Goal: Information Seeking & Learning: Learn about a topic

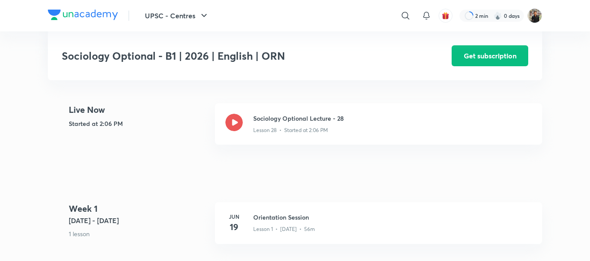
scroll to position [195, 0]
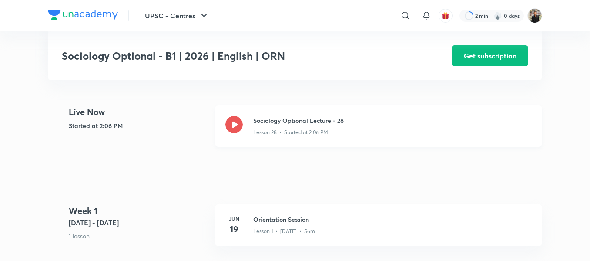
click at [232, 127] on icon at bounding box center [233, 124] width 17 height 17
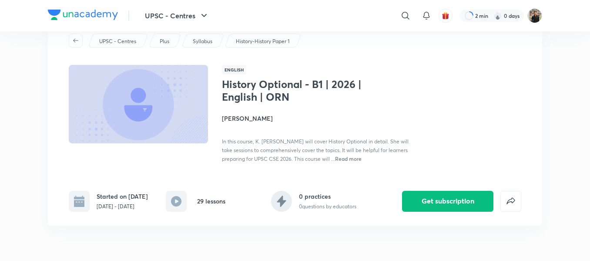
scroll to position [29, 0]
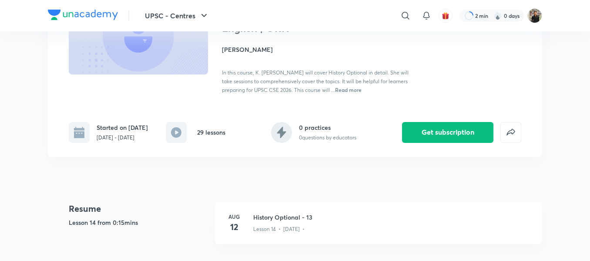
scroll to position [110, 0]
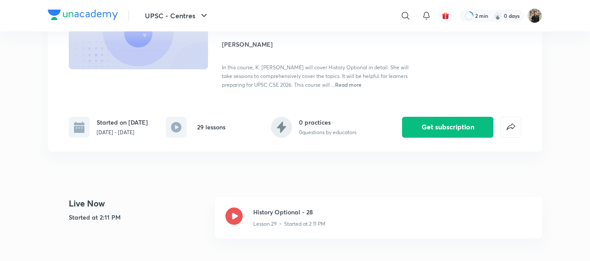
scroll to position [104, 0]
click at [236, 218] on icon at bounding box center [233, 215] width 17 height 17
